Goal: Information Seeking & Learning: Learn about a topic

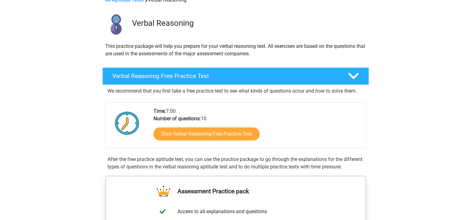
scroll to position [41, 0]
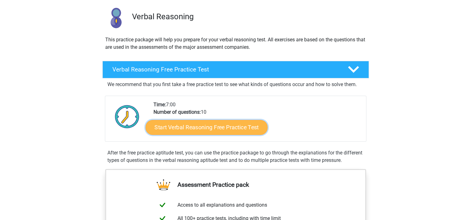
click at [163, 128] on link "Start Verbal Reasoning Free Practice Test" at bounding box center [206, 127] width 122 height 15
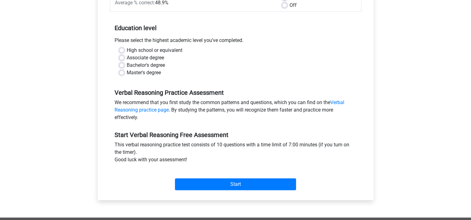
scroll to position [125, 0]
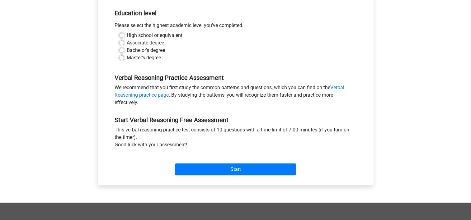
click at [127, 34] on label "High school or equivalent" at bounding box center [155, 35] width 56 height 7
click at [121, 34] on input "High school or equivalent" at bounding box center [121, 35] width 5 height 6
radio input "true"
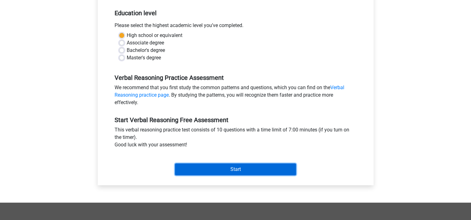
click at [196, 172] on input "Start" at bounding box center [235, 170] width 121 height 12
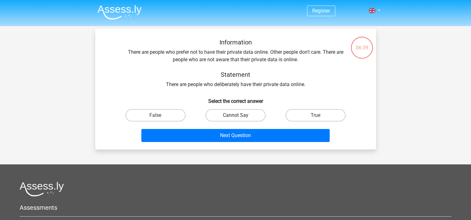
click at [225, 115] on label "Cannot Say" at bounding box center [235, 115] width 60 height 12
click at [235, 116] on input "Cannot Say" at bounding box center [237, 118] width 4 height 4
radio input "true"
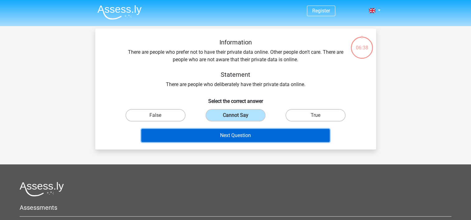
click at [231, 136] on button "Next Question" at bounding box center [235, 135] width 188 height 13
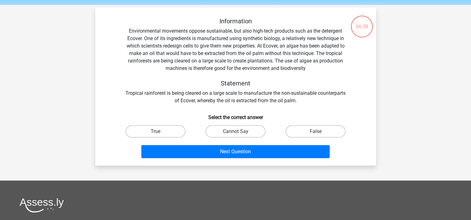
scroll to position [29, 0]
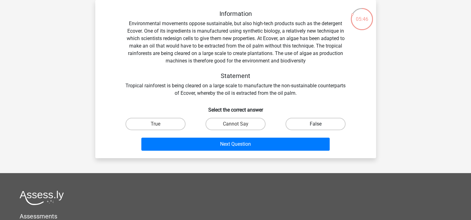
click at [298, 123] on label "False" at bounding box center [316, 124] width 60 height 12
click at [316, 124] on input "False" at bounding box center [318, 126] width 4 height 4
radio input "true"
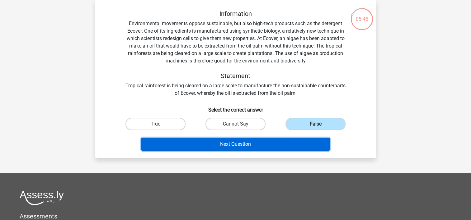
click at [293, 139] on button "Next Question" at bounding box center [235, 144] width 188 height 13
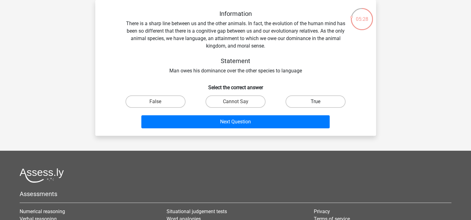
click at [290, 103] on label "True" at bounding box center [316, 102] width 60 height 12
click at [316, 103] on input "True" at bounding box center [318, 104] width 4 height 4
radio input "true"
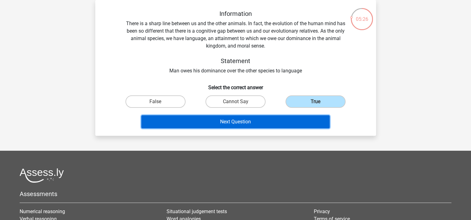
click at [284, 122] on button "Next Question" at bounding box center [235, 122] width 188 height 13
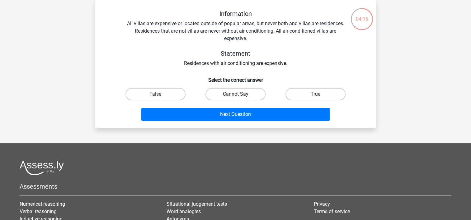
click at [242, 95] on label "Cannot Say" at bounding box center [235, 94] width 60 height 12
click at [239, 95] on input "Cannot Say" at bounding box center [237, 96] width 4 height 4
radio input "true"
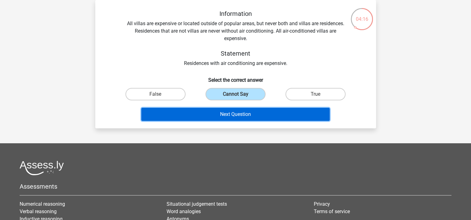
click at [258, 115] on button "Next Question" at bounding box center [235, 114] width 188 height 13
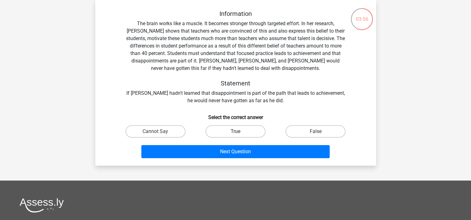
click at [233, 131] on label "True" at bounding box center [235, 131] width 60 height 12
click at [235, 132] on input "True" at bounding box center [237, 134] width 4 height 4
radio input "true"
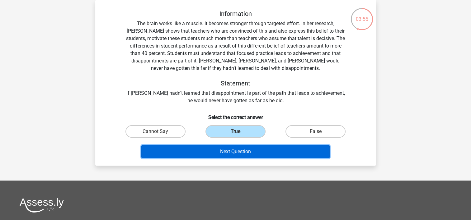
click at [257, 154] on button "Next Question" at bounding box center [235, 151] width 188 height 13
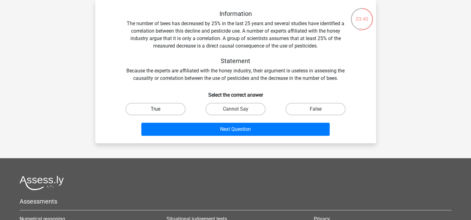
click at [143, 106] on label "True" at bounding box center [155, 109] width 60 height 12
click at [155, 109] on input "True" at bounding box center [157, 111] width 4 height 4
radio input "true"
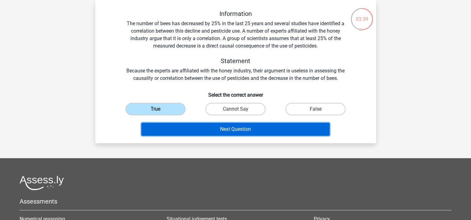
click at [179, 128] on button "Next Question" at bounding box center [235, 129] width 188 height 13
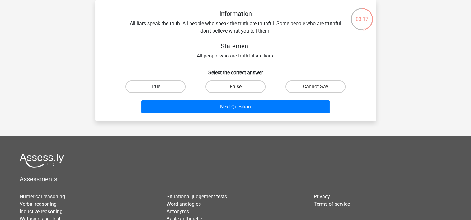
click at [169, 84] on label "True" at bounding box center [155, 87] width 60 height 12
click at [159, 87] on input "True" at bounding box center [157, 89] width 4 height 4
radio input "true"
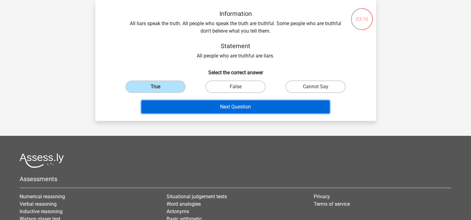
click at [195, 109] on button "Next Question" at bounding box center [235, 107] width 188 height 13
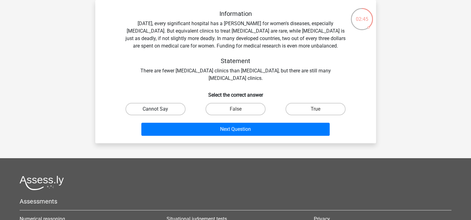
click at [160, 109] on label "Cannot Say" at bounding box center [155, 109] width 60 height 12
click at [159, 109] on input "Cannot Say" at bounding box center [157, 111] width 4 height 4
radio input "true"
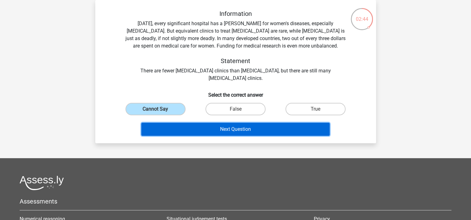
click at [186, 129] on button "Next Question" at bounding box center [235, 129] width 188 height 13
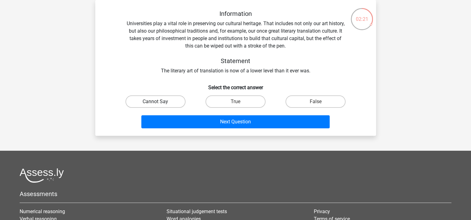
click at [150, 104] on label "Cannot Say" at bounding box center [155, 102] width 60 height 12
click at [155, 104] on input "Cannot Say" at bounding box center [157, 104] width 4 height 4
radio input "true"
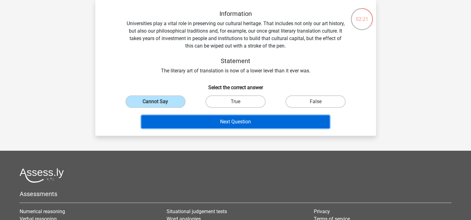
click at [177, 121] on button "Next Question" at bounding box center [235, 122] width 188 height 13
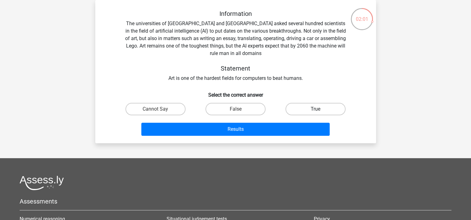
click at [304, 107] on label "True" at bounding box center [316, 109] width 60 height 12
click at [316, 109] on input "True" at bounding box center [318, 111] width 4 height 4
radio input "true"
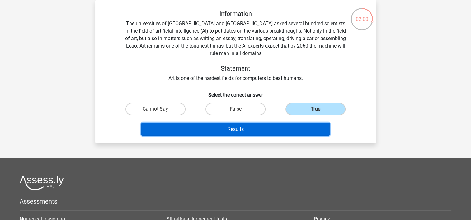
click at [299, 125] on button "Results" at bounding box center [235, 129] width 188 height 13
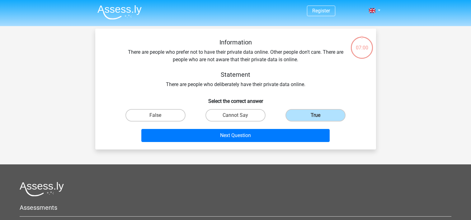
scroll to position [29, 0]
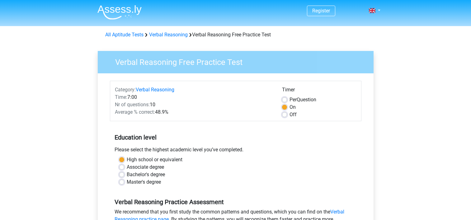
scroll to position [125, 0]
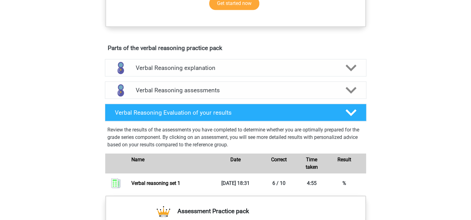
scroll to position [311, 0]
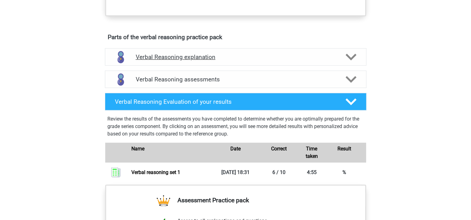
click at [148, 61] on h4 "Verbal Reasoning explanation" at bounding box center [236, 57] width 200 height 7
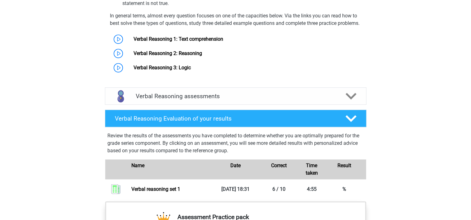
scroll to position [436, 0]
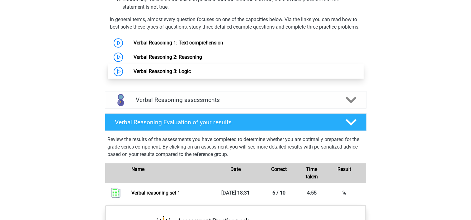
click at [157, 74] on link "Verbal Reasoning 3: Logic" at bounding box center [162, 71] width 57 height 6
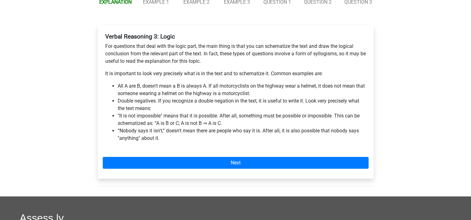
scroll to position [83, 0]
